Goal: Task Accomplishment & Management: Manage account settings

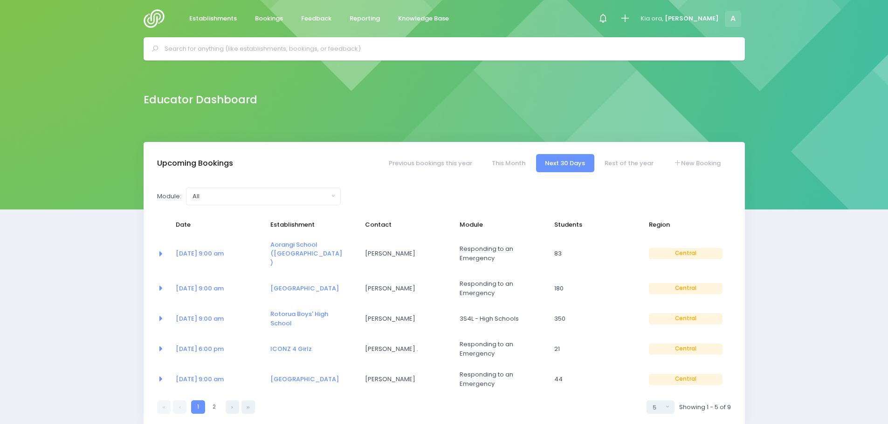
select select "5"
click at [511, 160] on link "This Month" at bounding box center [508, 163] width 52 height 18
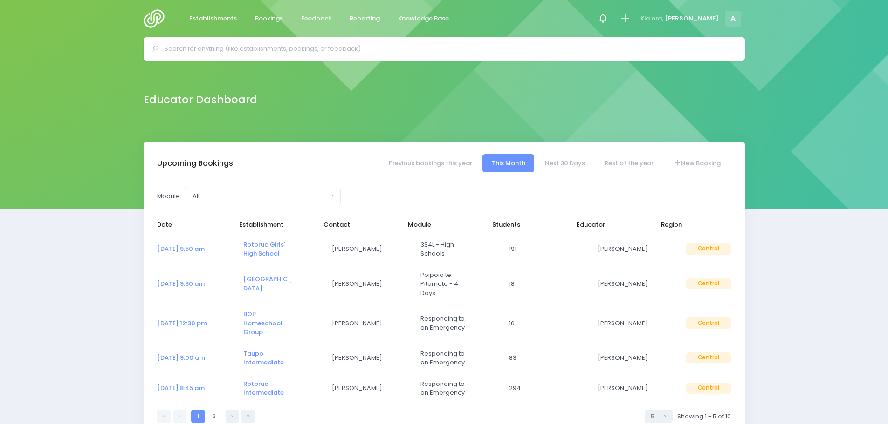
select select "5"
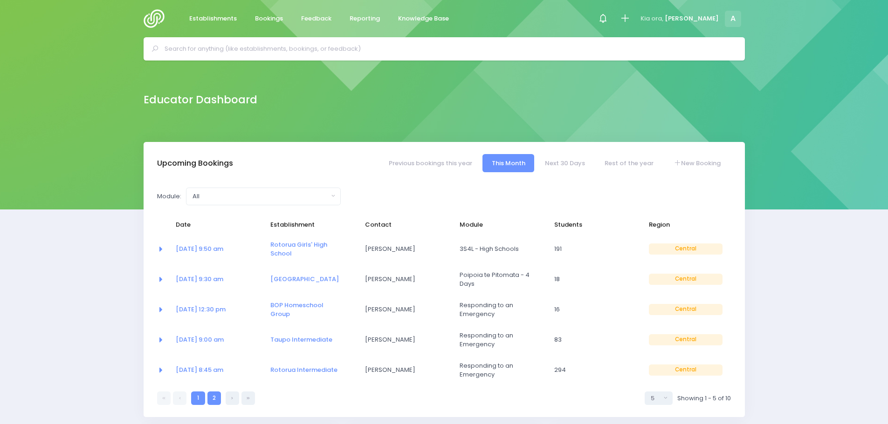
click at [216, 399] on link "2" at bounding box center [214, 399] width 14 height 14
select select "5"
click at [219, 371] on link "22 Sep at 9:00 am" at bounding box center [200, 370] width 48 height 9
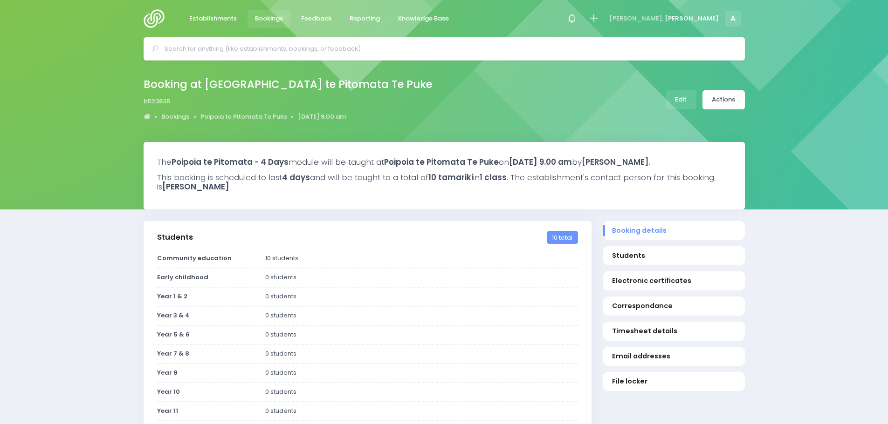
select select "5"
click at [674, 103] on link "Edit" at bounding box center [680, 99] width 31 height 19
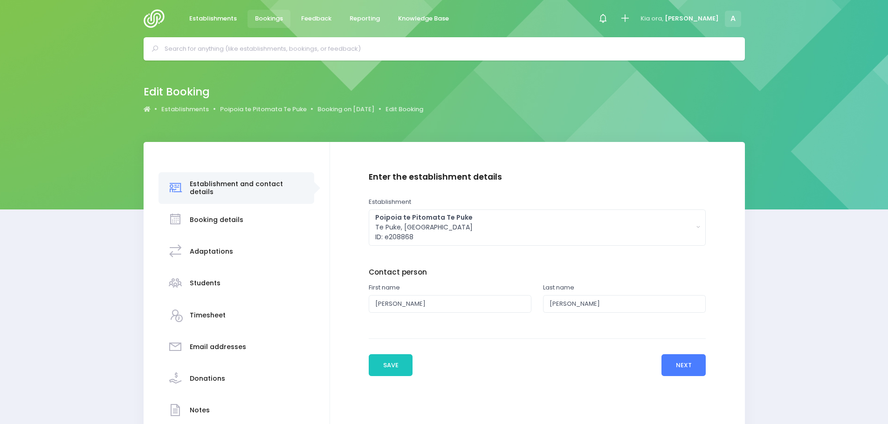
click at [666, 362] on button "Next" at bounding box center [683, 366] width 44 height 22
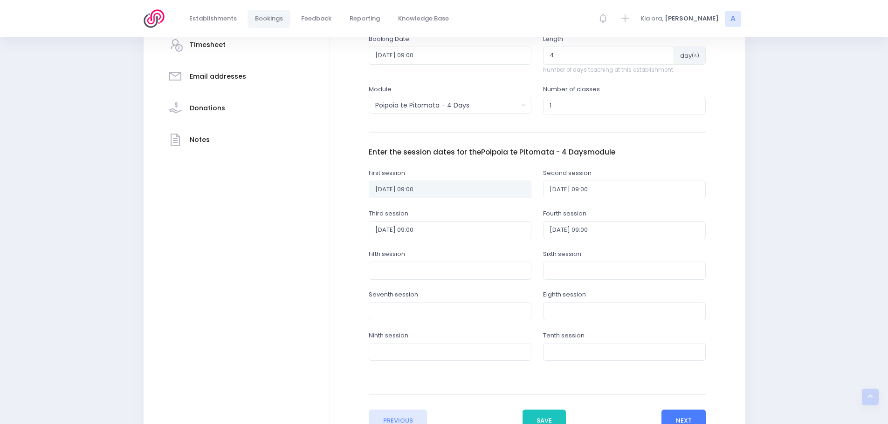
scroll to position [280, 0]
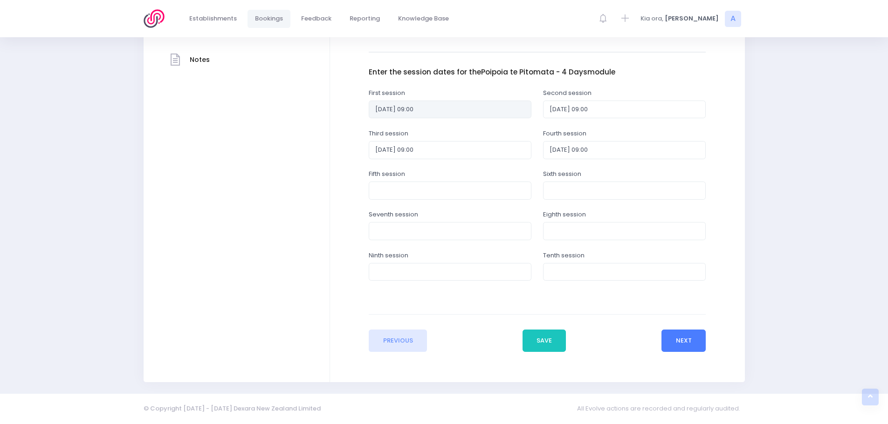
click at [677, 346] on button "Next" at bounding box center [683, 341] width 44 height 22
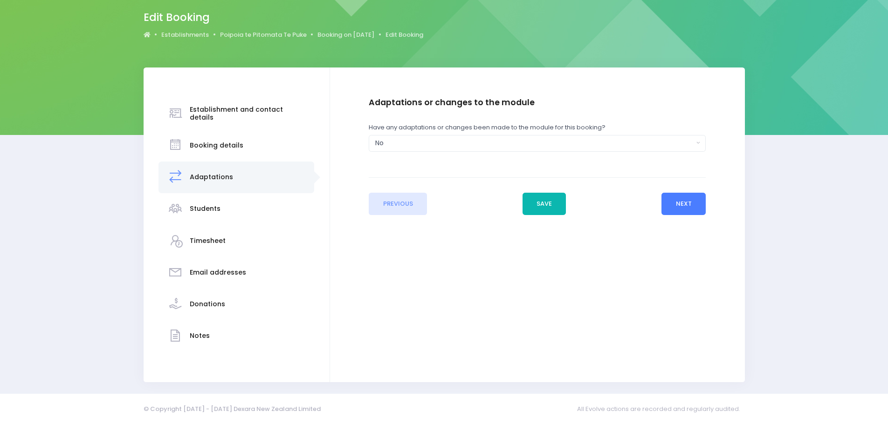
scroll to position [0, 0]
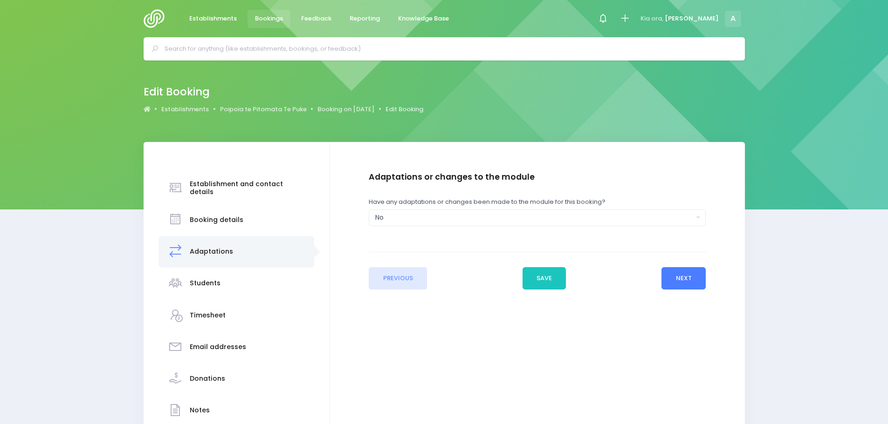
click at [682, 275] on button "Next" at bounding box center [683, 278] width 44 height 22
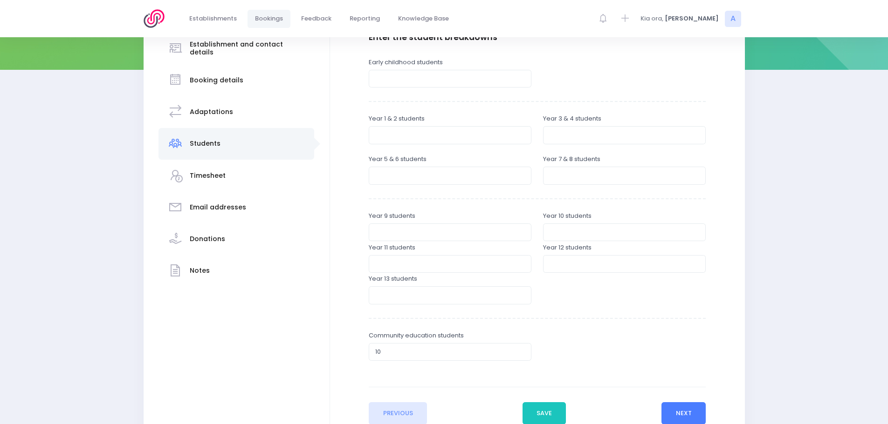
scroll to position [212, 0]
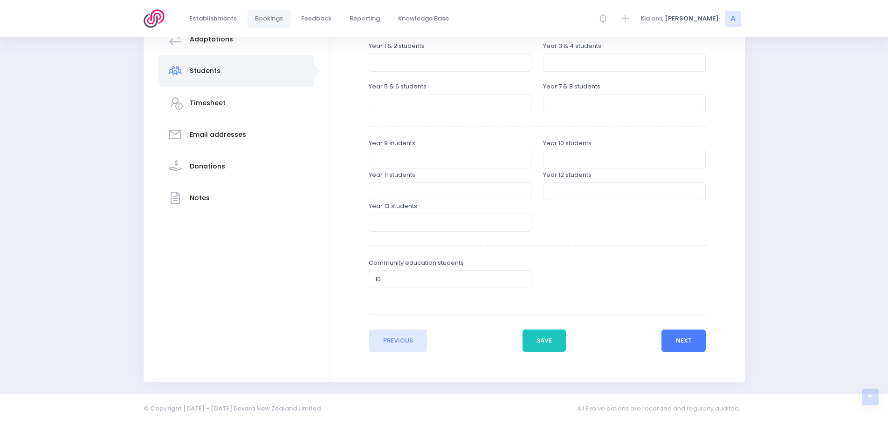
click at [673, 342] on button "Next" at bounding box center [683, 341] width 44 height 22
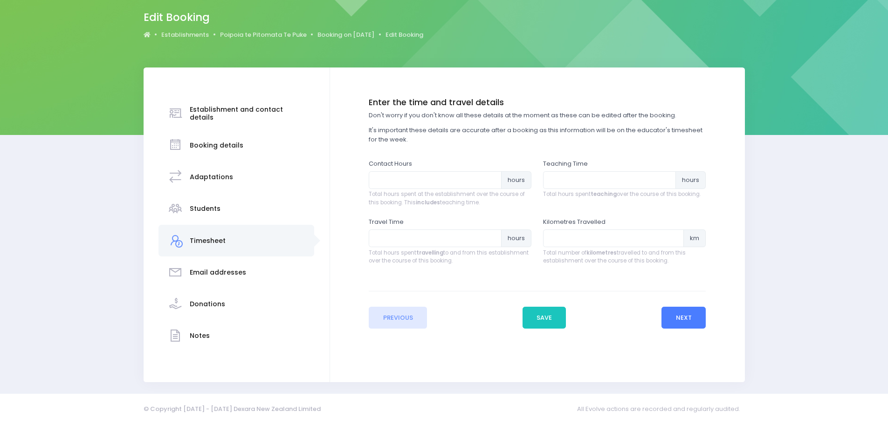
scroll to position [0, 0]
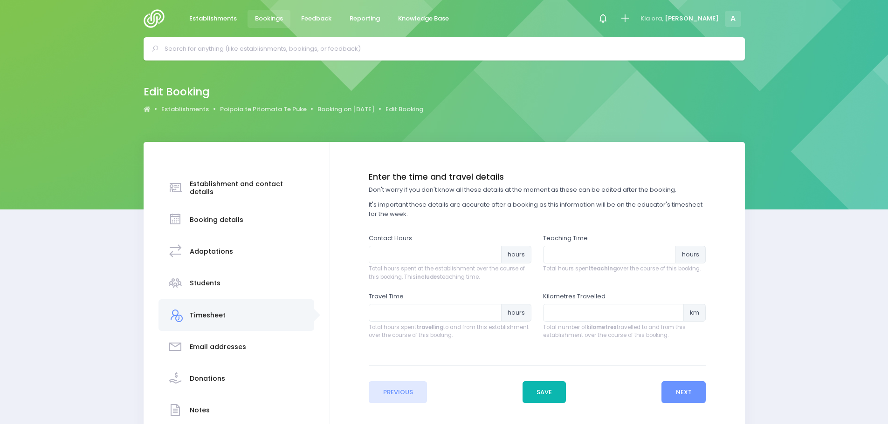
click at [551, 388] on button "Save" at bounding box center [544, 393] width 44 height 22
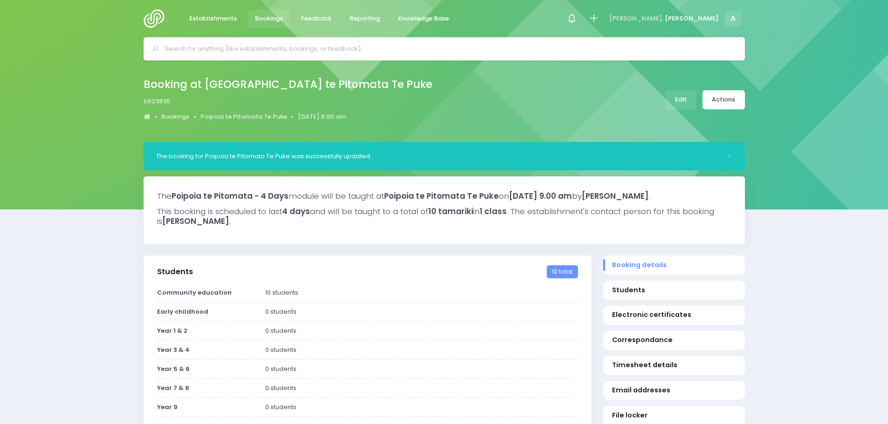
select select "5"
click at [720, 102] on link "Actions" at bounding box center [723, 99] width 42 height 19
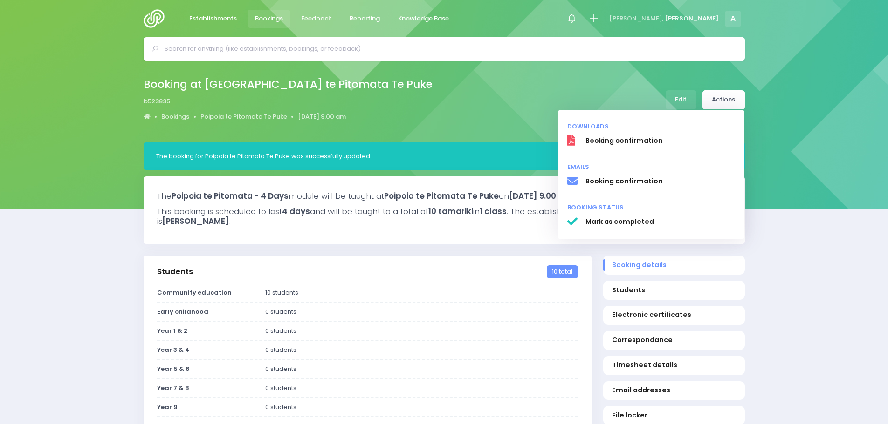
click at [822, 131] on div "Booking at Poipoia te Pitomata Te Puke b523835 Bookings Poipoia te Pitomata Te …" at bounding box center [444, 102] width 888 height 82
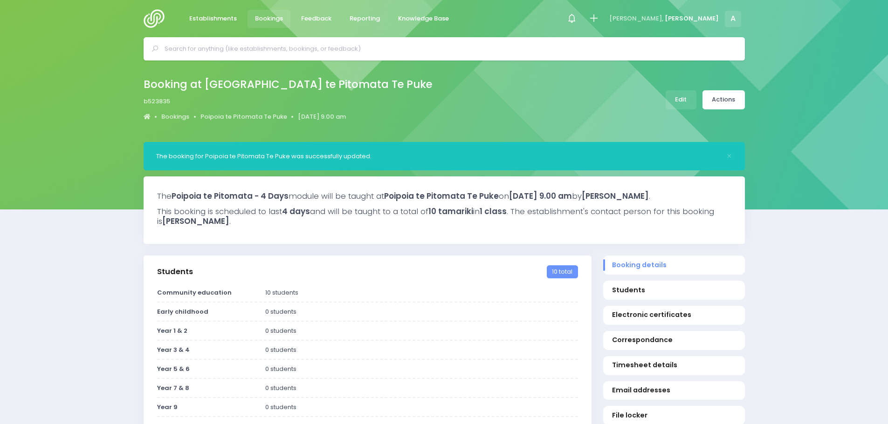
click at [157, 16] on img at bounding box center [157, 18] width 27 height 19
